Goal: Task Accomplishment & Management: Manage account settings

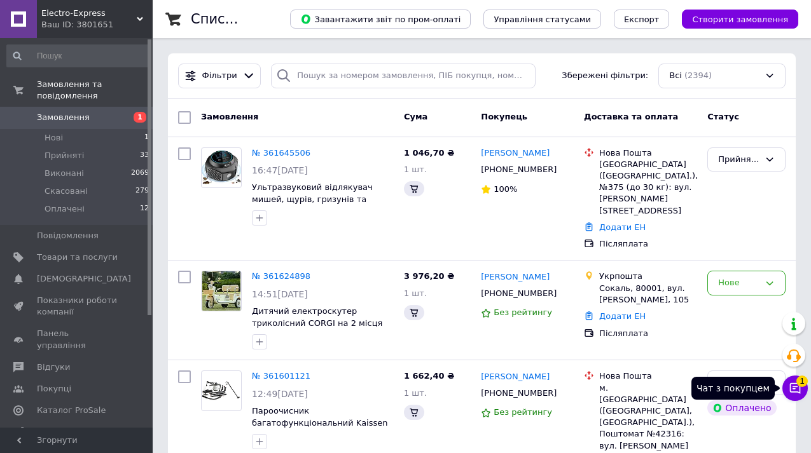
click at [798, 388] on icon at bounding box center [794, 388] width 13 height 13
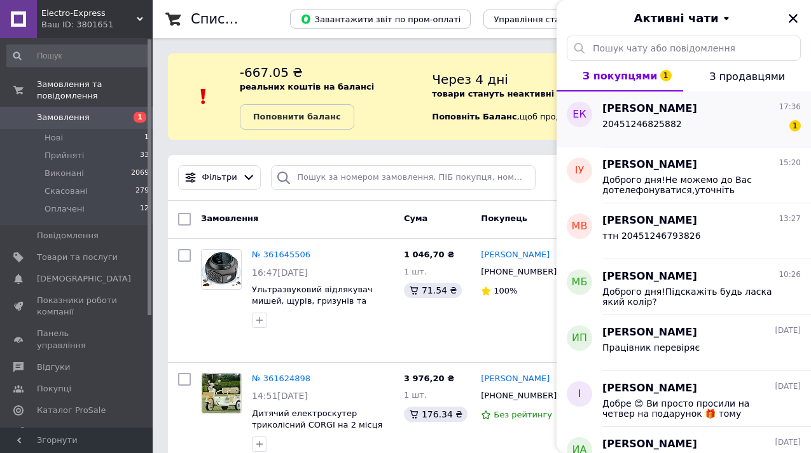
click at [696, 123] on div "20451246825882 1" at bounding box center [701, 126] width 198 height 20
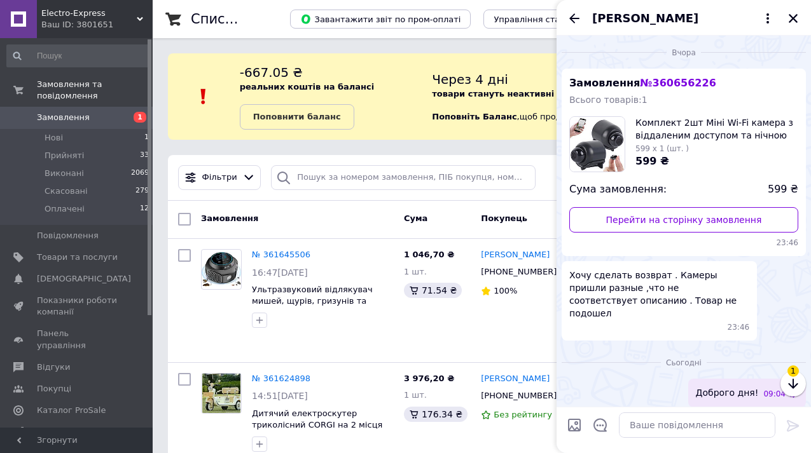
scroll to position [1926, 0]
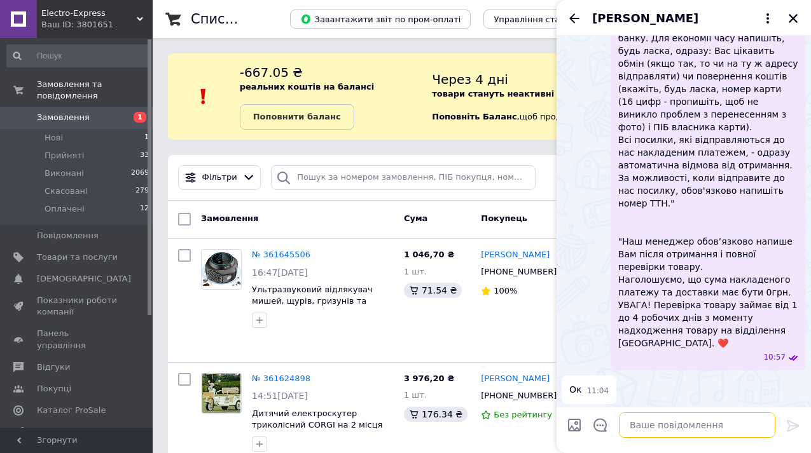
click at [642, 428] on textarea at bounding box center [697, 425] width 156 height 25
type textarea "ок"
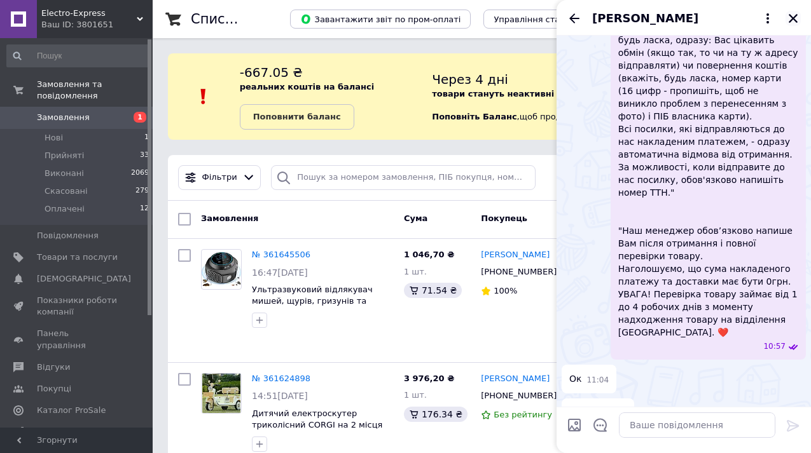
click at [791, 17] on icon "Закрити" at bounding box center [792, 18] width 9 height 9
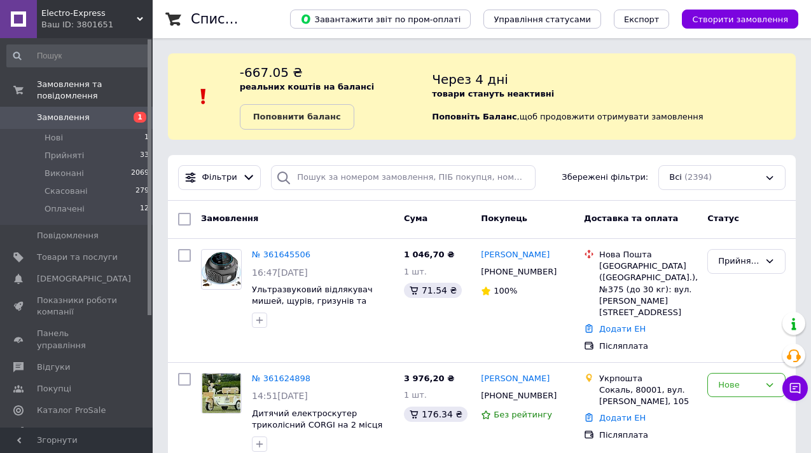
click at [742, 107] on div "Через 4 дні товари стануть неактивні Поповніть Баланс ,  щоб продовжити отримув…" at bounding box center [614, 97] width 364 height 66
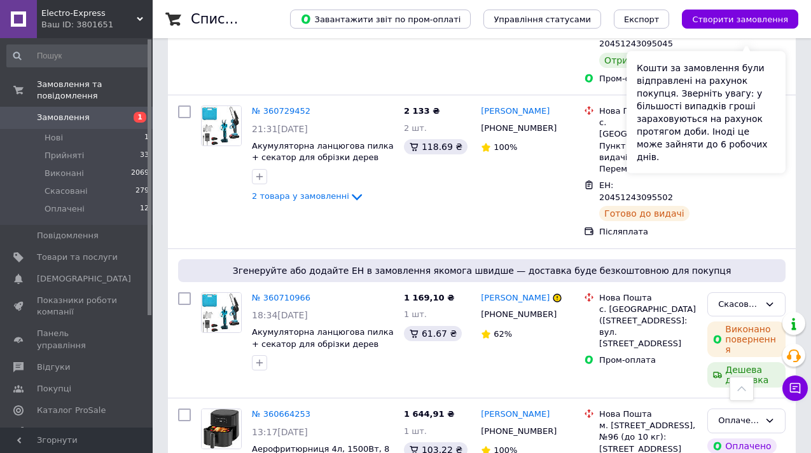
scroll to position [3738, 0]
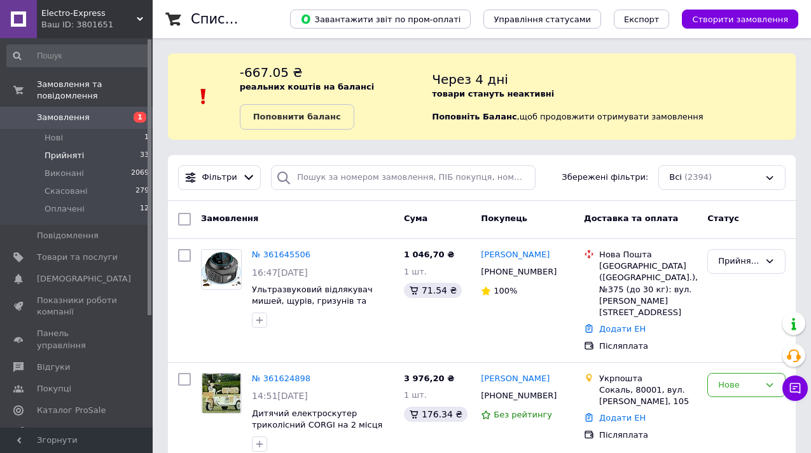
click at [65, 157] on span "Прийняті" at bounding box center [64, 155] width 39 height 11
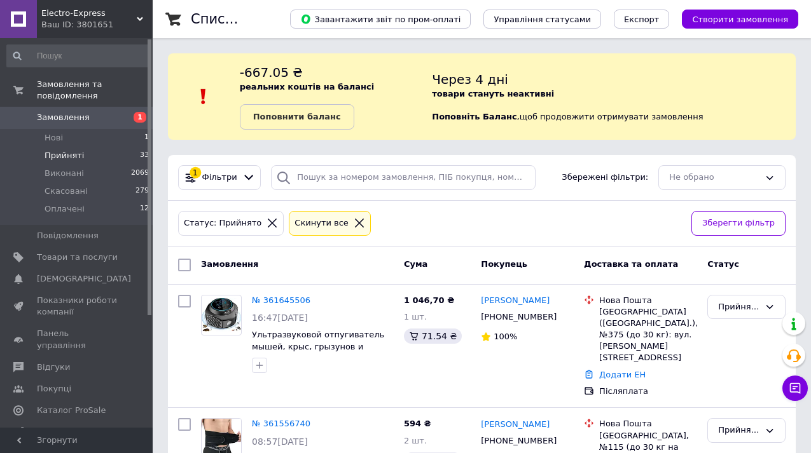
click at [353, 226] on icon at bounding box center [358, 222] width 11 height 11
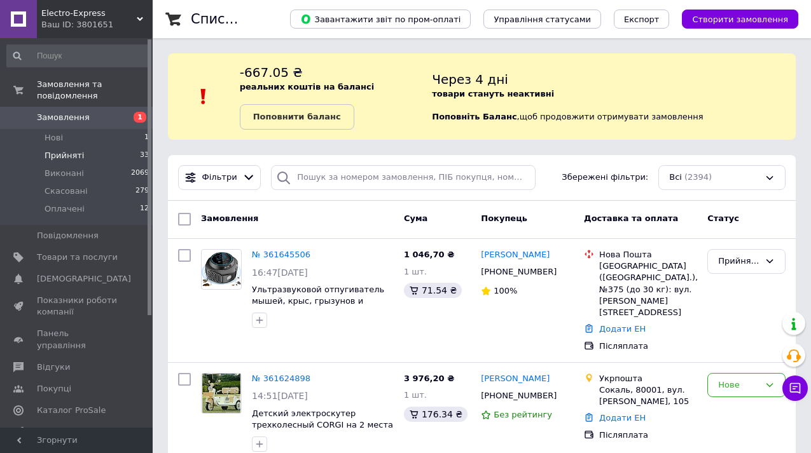
click at [755, 104] on div "Через 4 дні товари стануть неактивні Поповніть Баланс ,  щоб продовжити отримув…" at bounding box center [614, 97] width 364 height 66
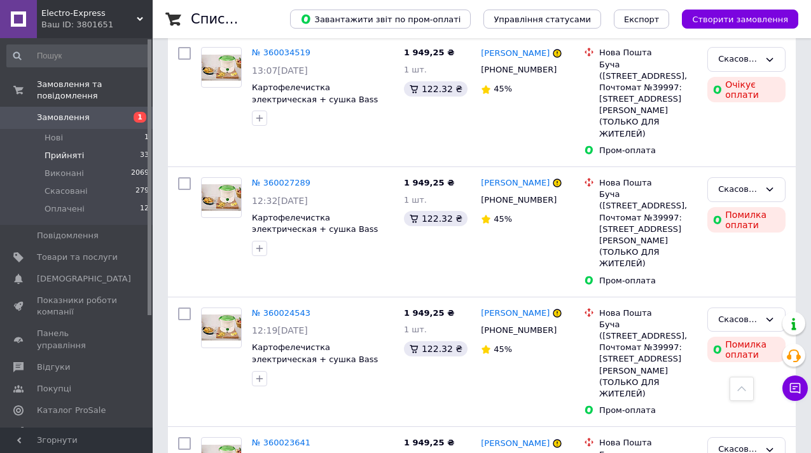
scroll to position [6234, 0]
